Goal: Navigation & Orientation: Find specific page/section

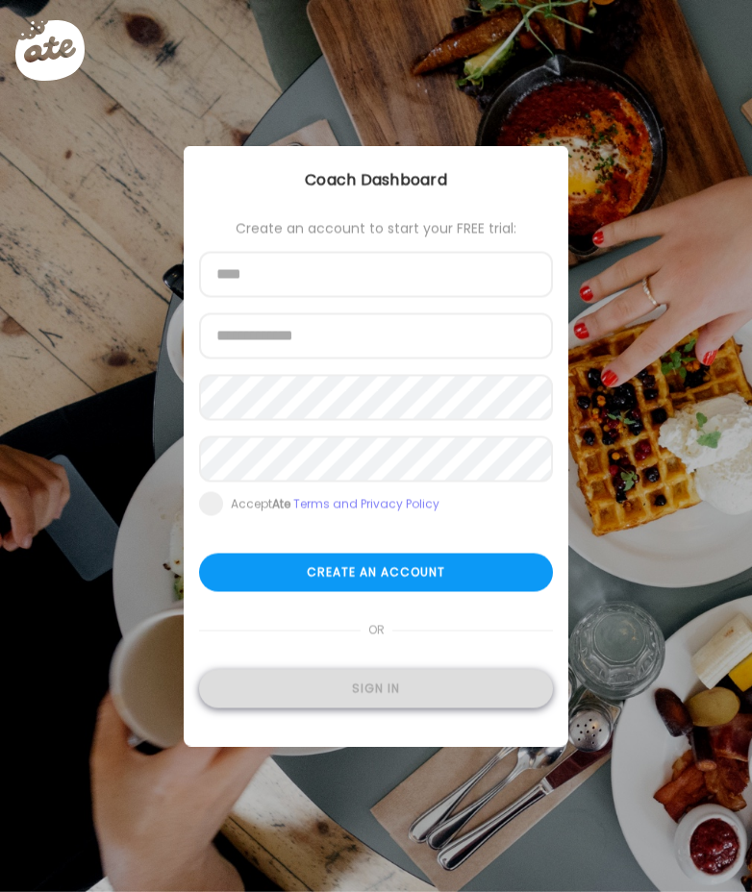
click at [390, 696] on div "Sign in" at bounding box center [376, 689] width 354 height 38
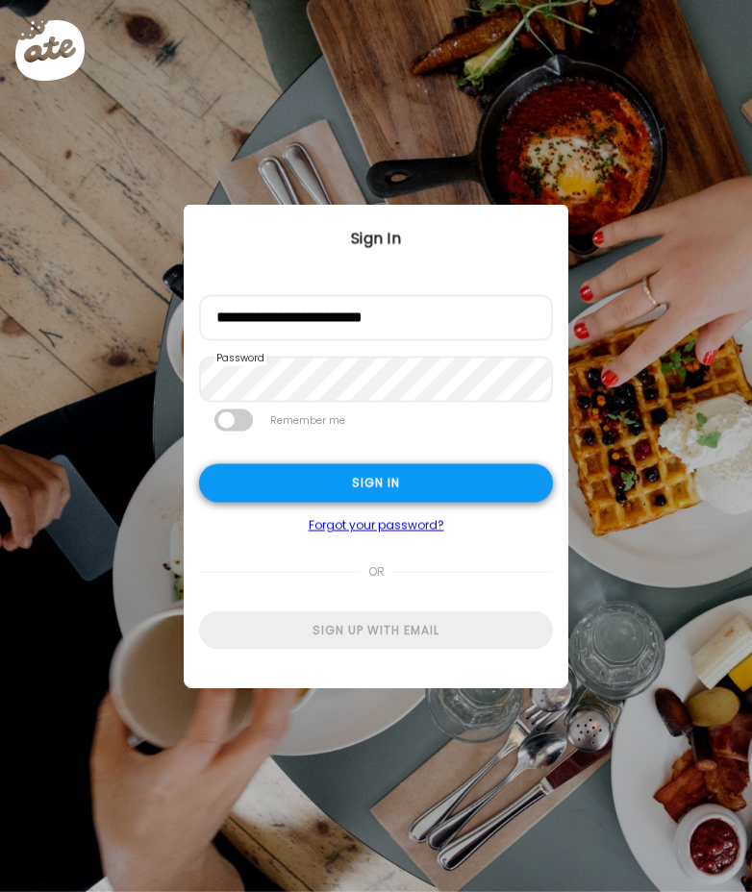
click at [350, 487] on div "Sign in" at bounding box center [376, 483] width 354 height 38
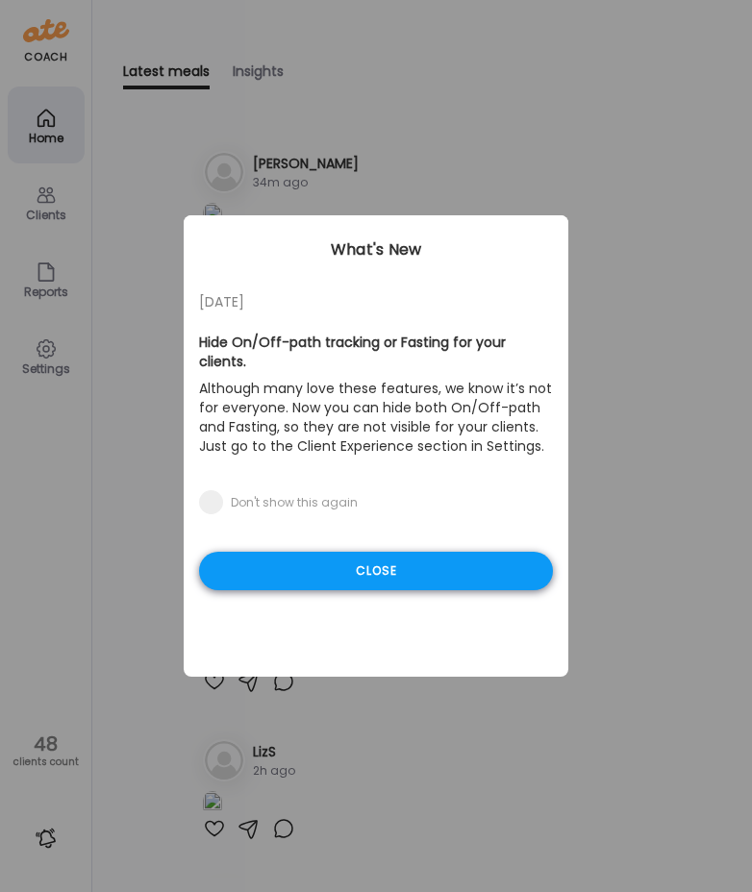
click at [455, 556] on div "Close" at bounding box center [376, 571] width 354 height 38
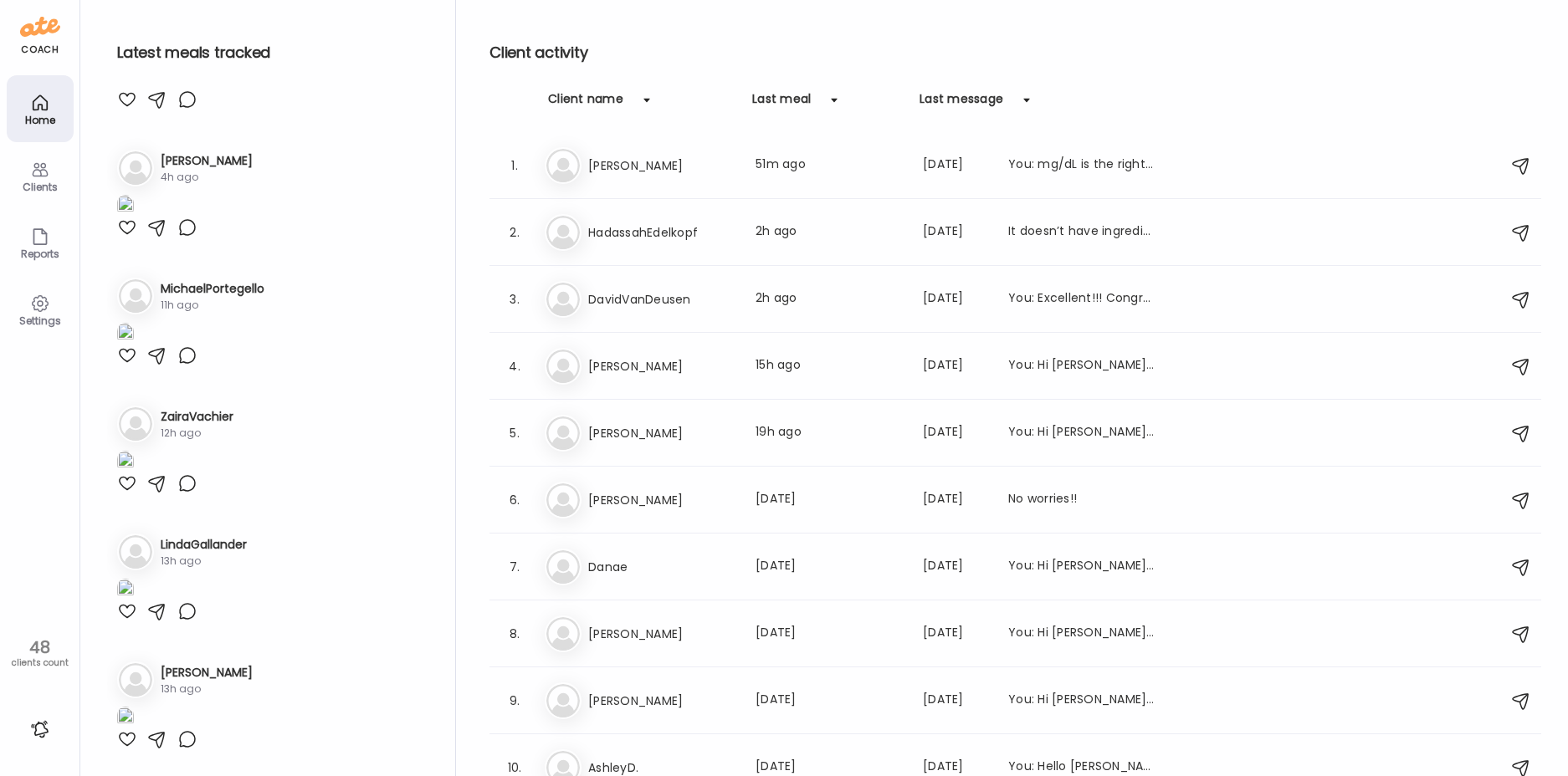
scroll to position [1422, 0]
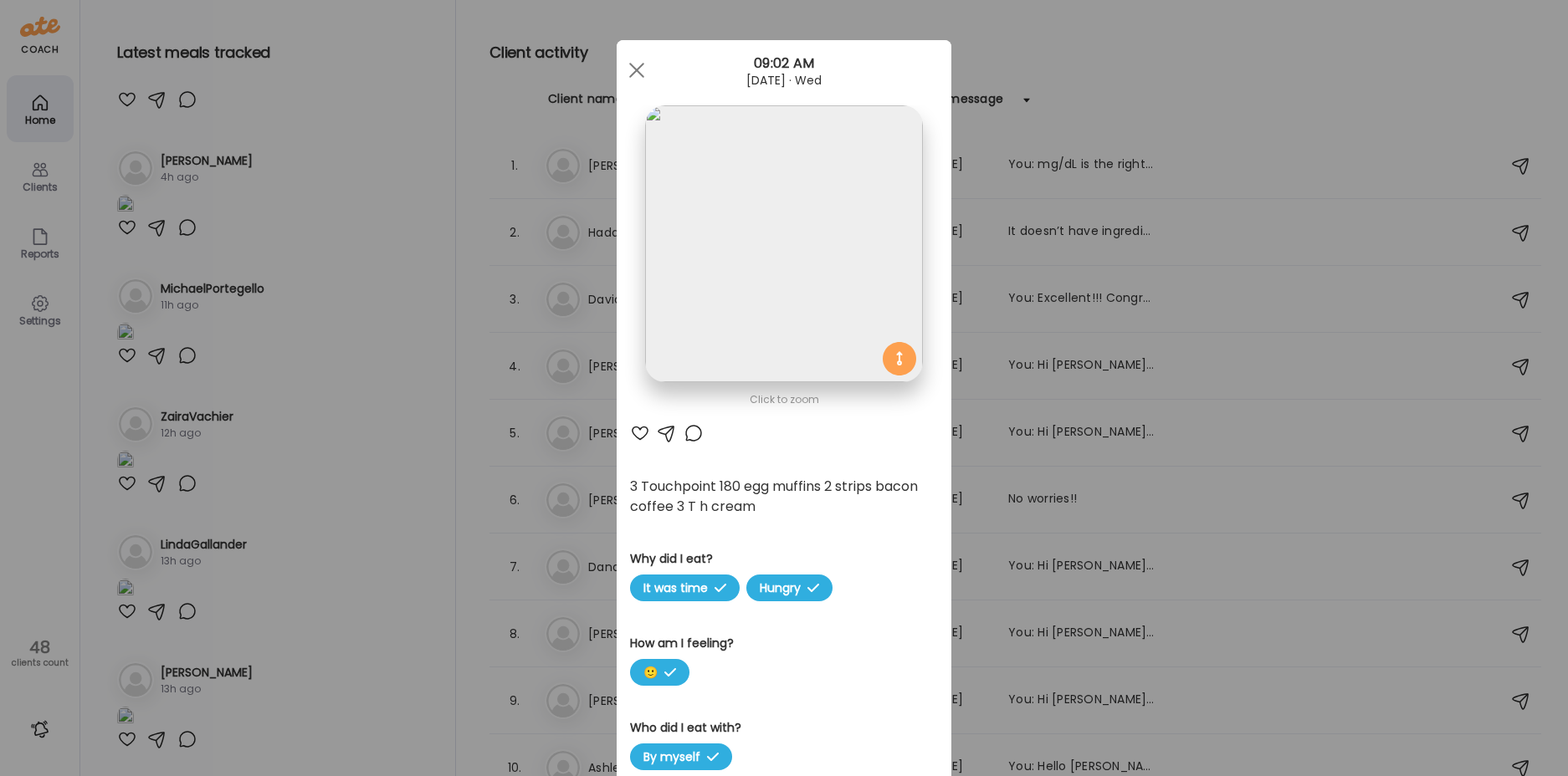
click at [400, 637] on div "Ate Coach Dashboard Wahoo! It’s official Take a moment to set up your Coach Pro…" at bounding box center [784, 388] width 1568 height 776
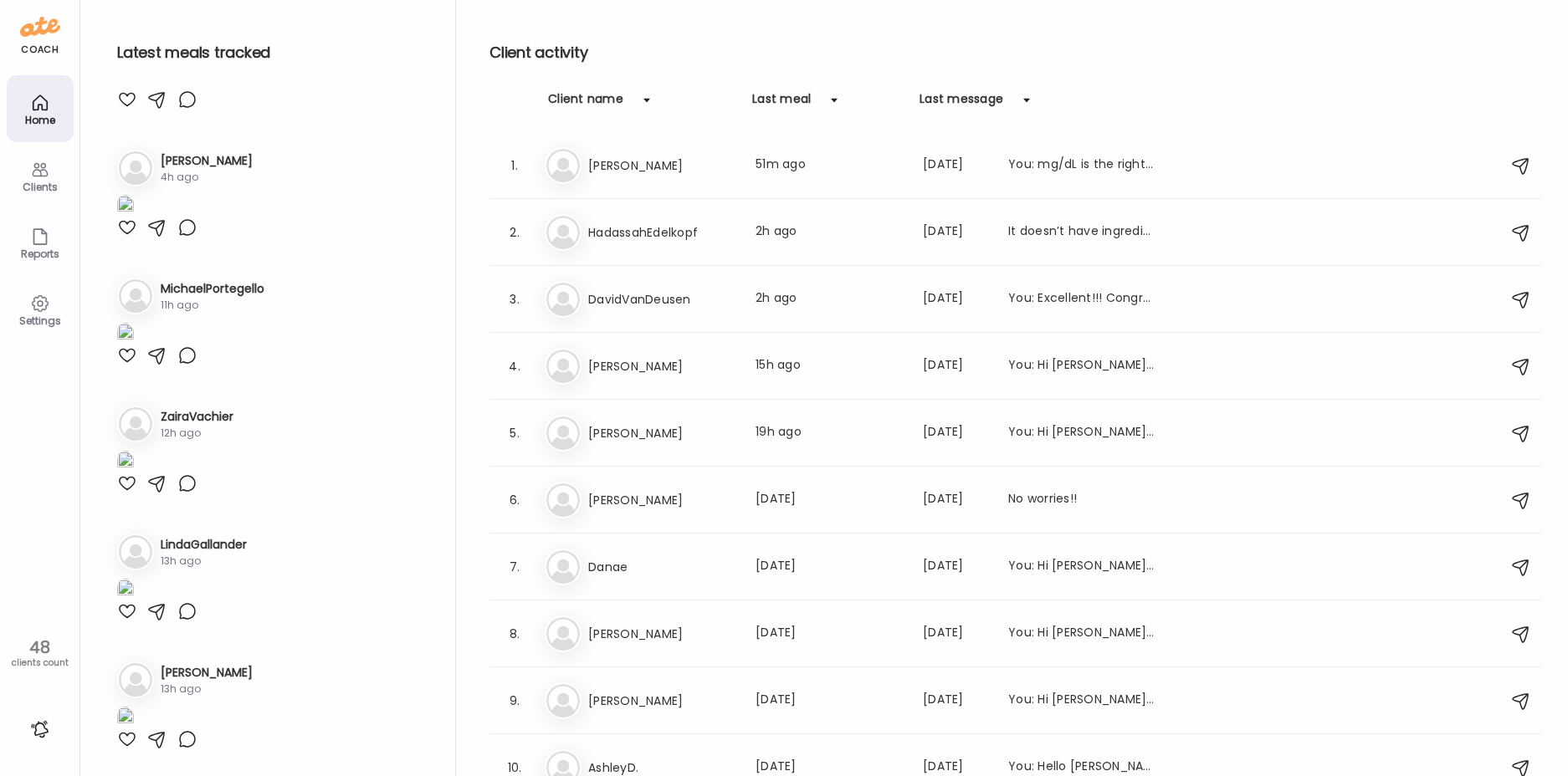
scroll to position [2676, 0]
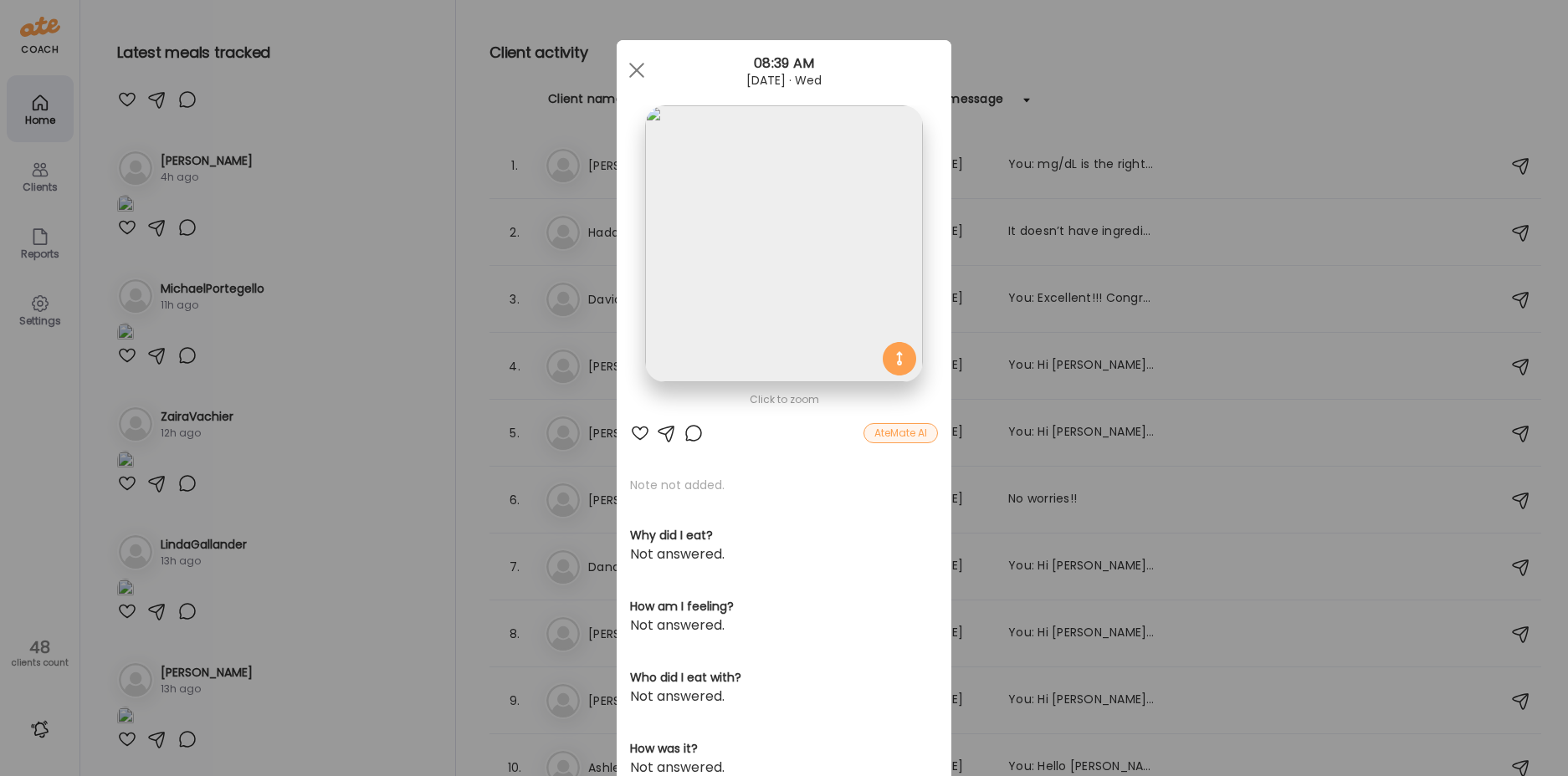
click at [653, 243] on img at bounding box center [783, 244] width 277 height 277
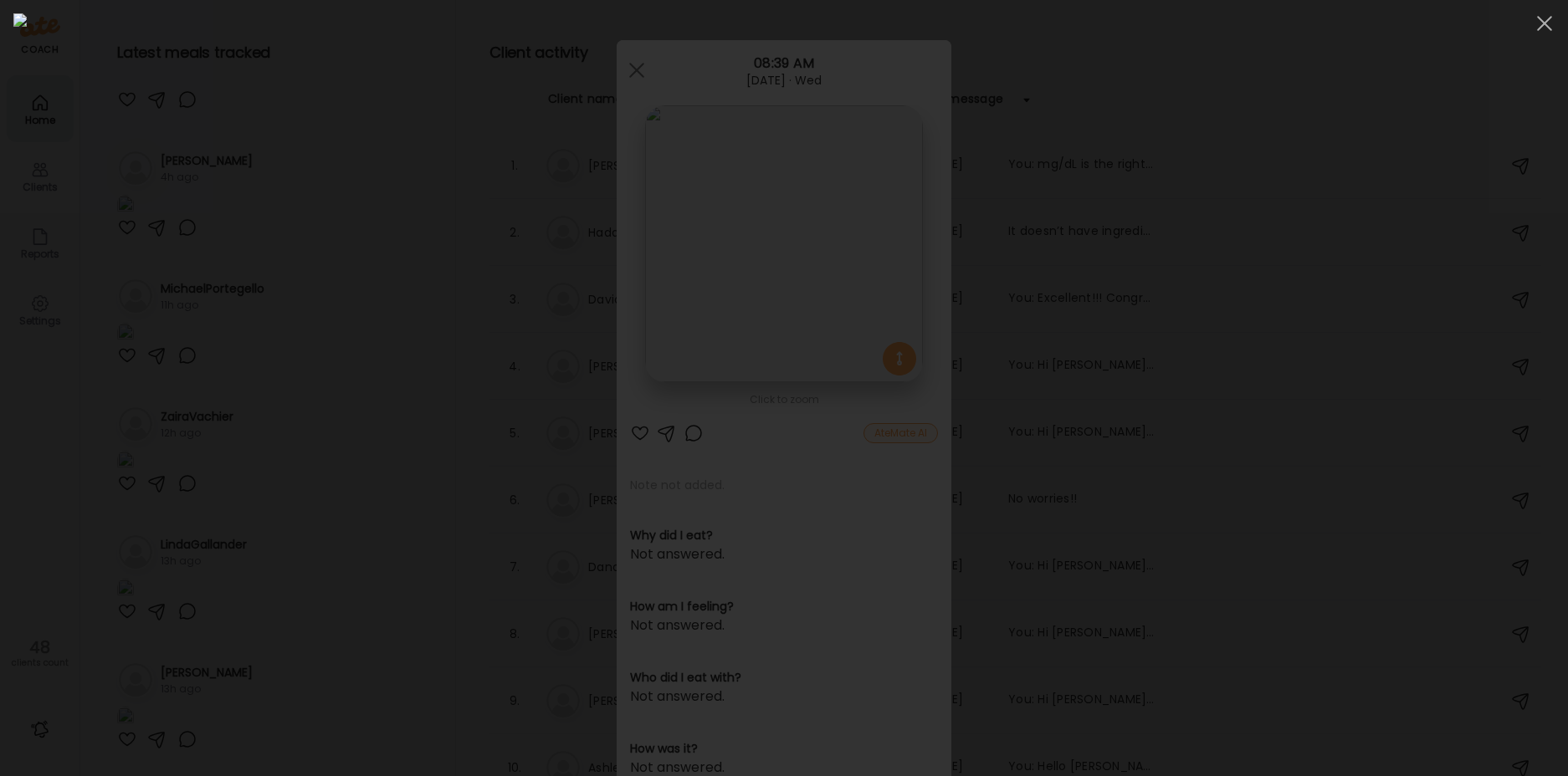
click at [653, 243] on img at bounding box center [783, 387] width 1541 height 749
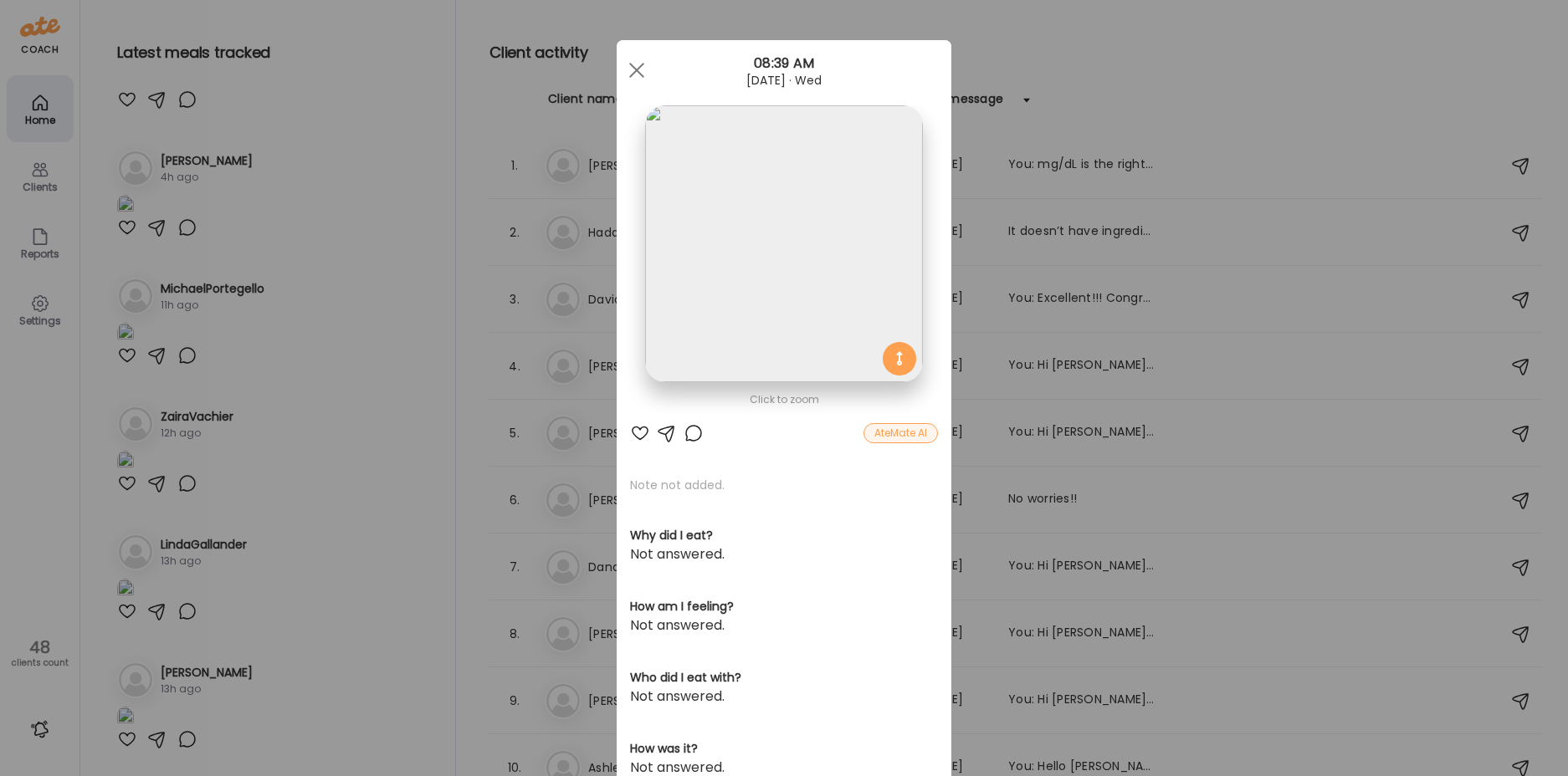
click at [377, 585] on div "Ate Coach Dashboard Wahoo! It’s official Take a moment to set up your Coach Pro…" at bounding box center [784, 388] width 1568 height 776
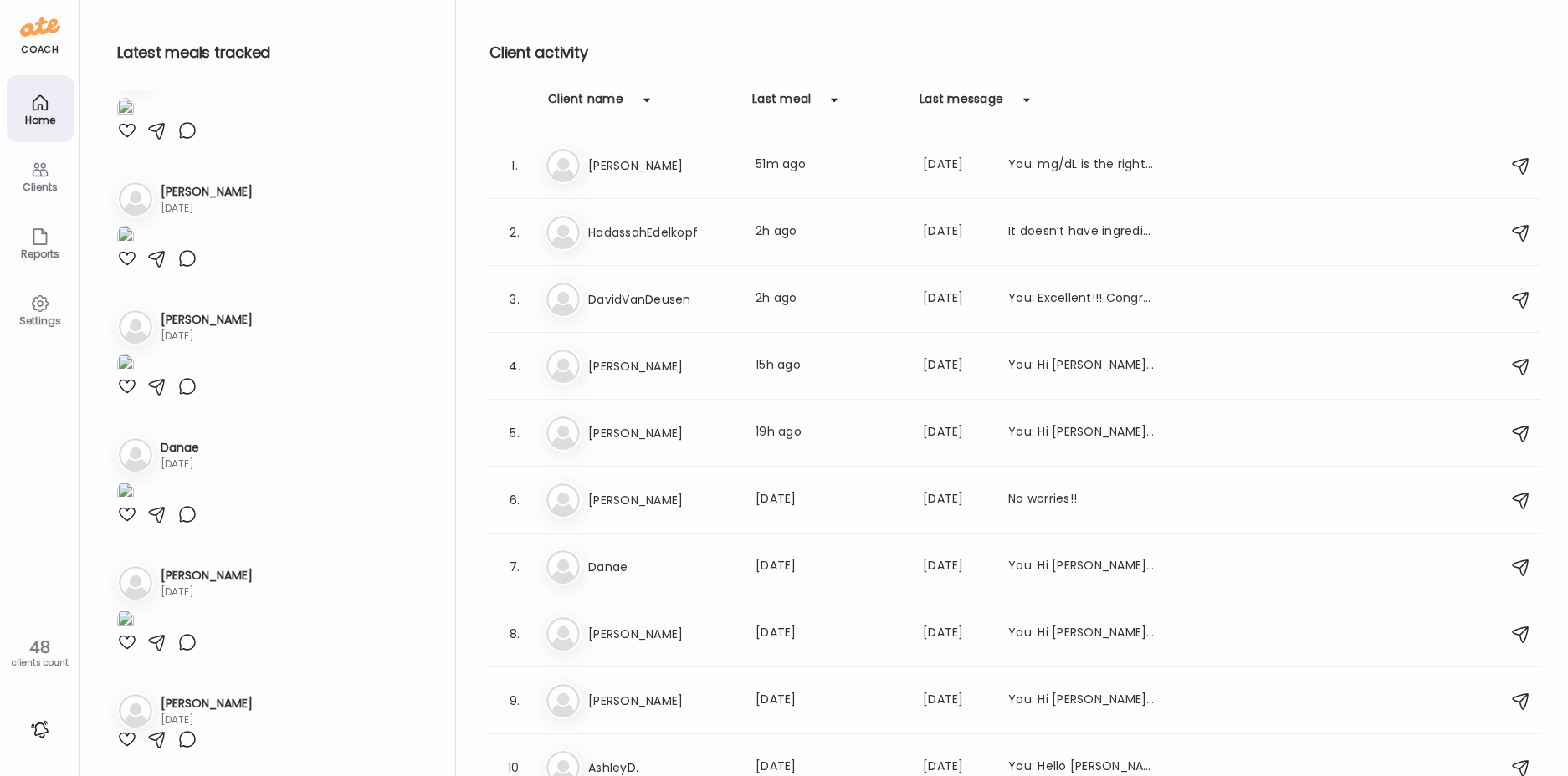
scroll to position [6941, 0]
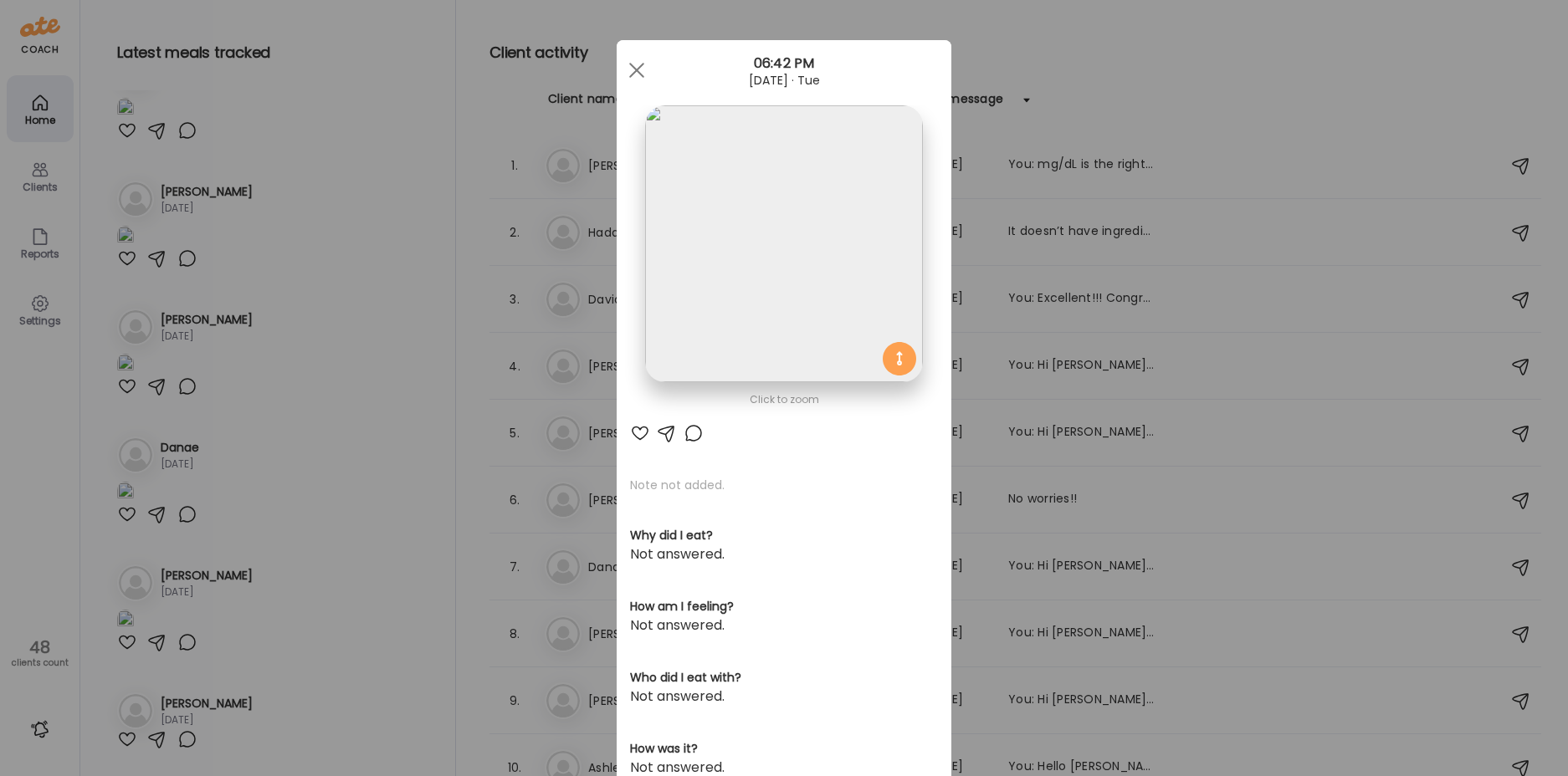
click at [204, 421] on div "Ate Coach Dashboard Wahoo! It’s official Take a moment to set up your Coach Pro…" at bounding box center [784, 388] width 1568 height 776
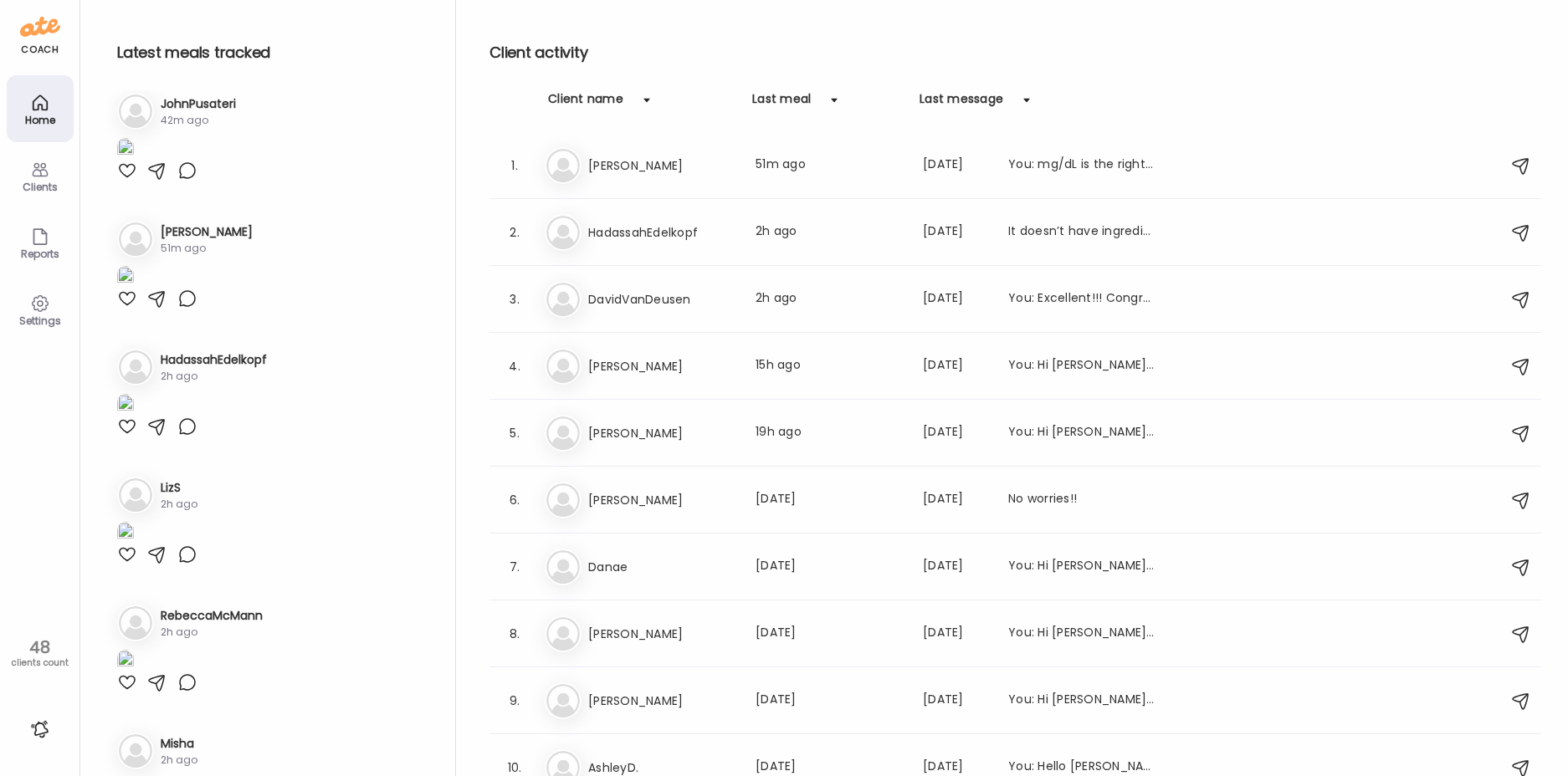
scroll to position [0, 0]
